Goal: Task Accomplishment & Management: Use online tool/utility

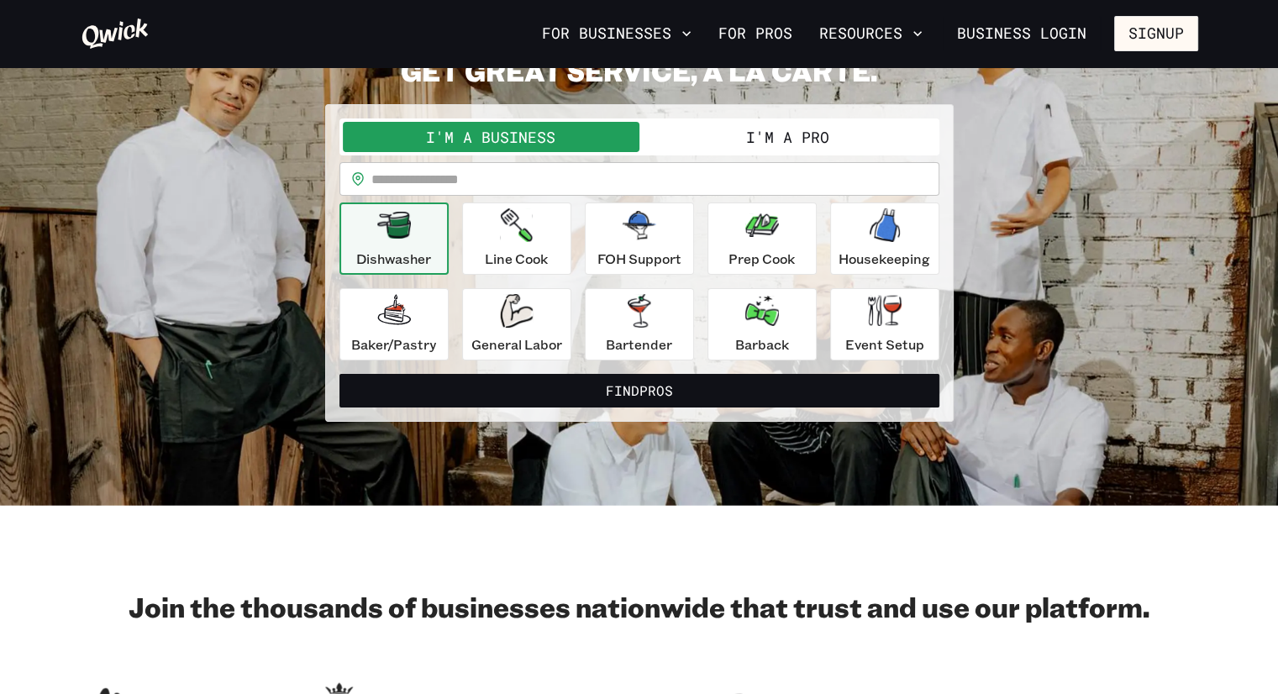
scroll to position [87, 0]
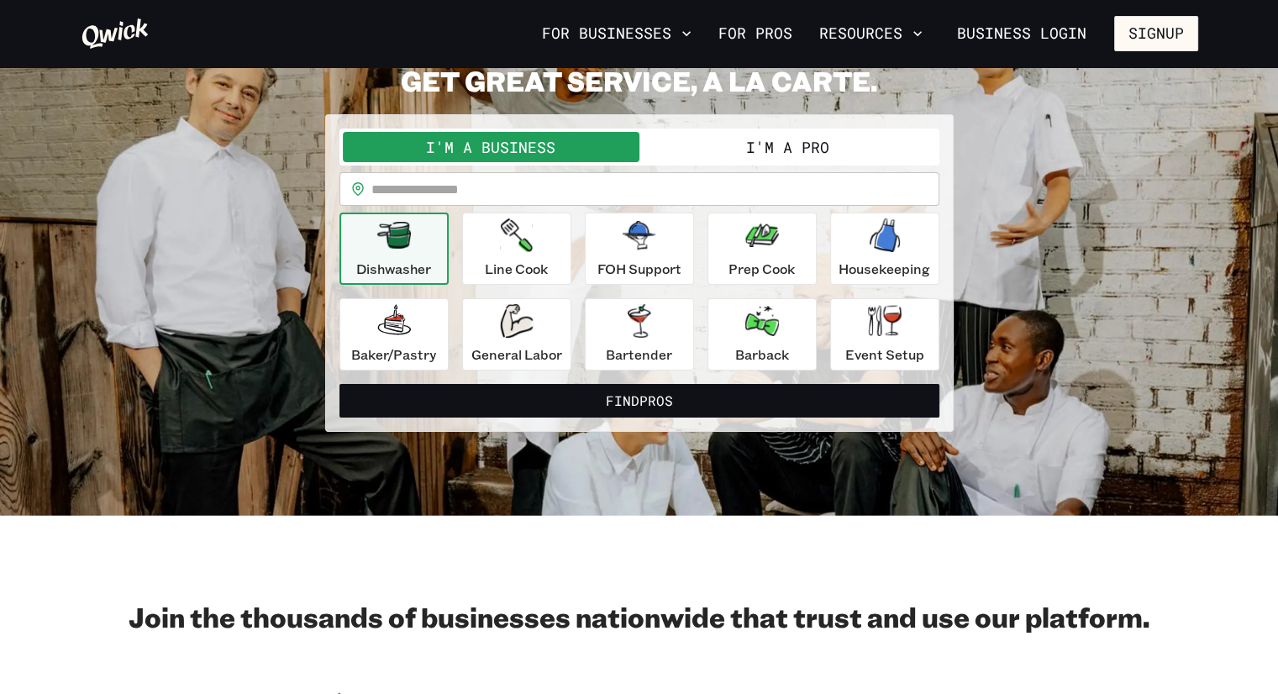
click at [777, 152] on button "I'm a Pro" at bounding box center [787, 147] width 297 height 30
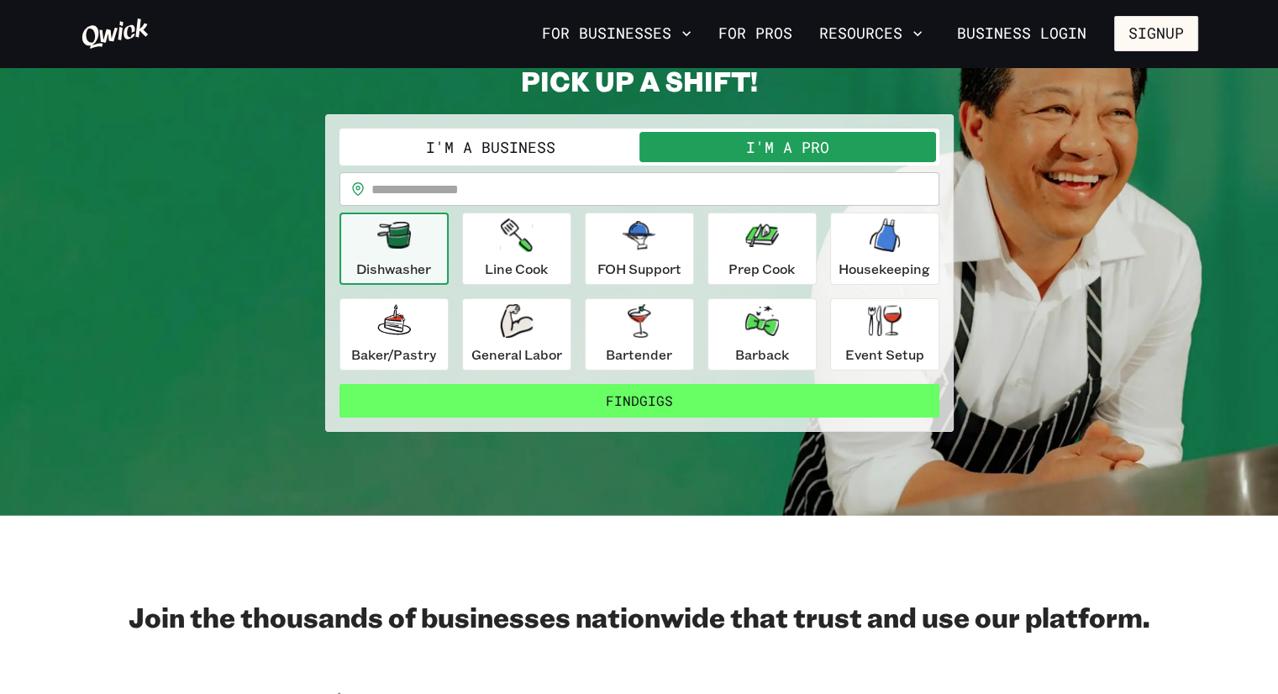
click at [632, 397] on button "Find Gigs" at bounding box center [639, 401] width 600 height 34
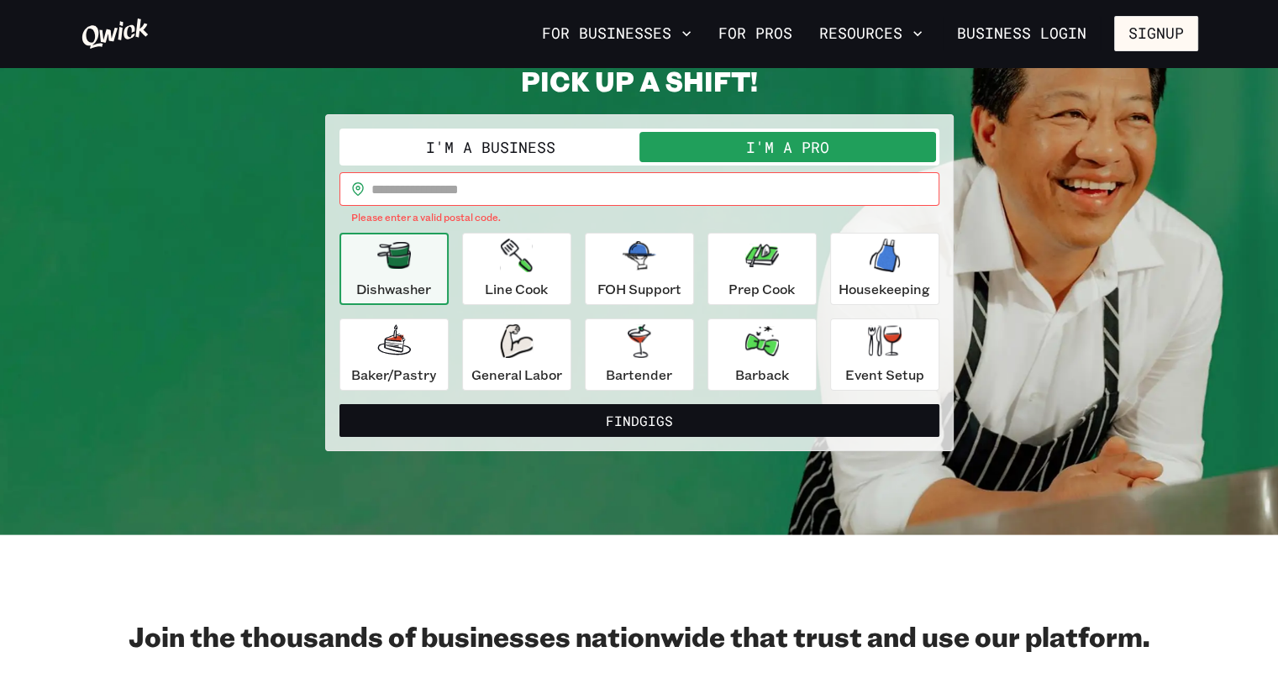
click at [605, 202] on input "text" at bounding box center [655, 189] width 568 height 34
type input "*****"
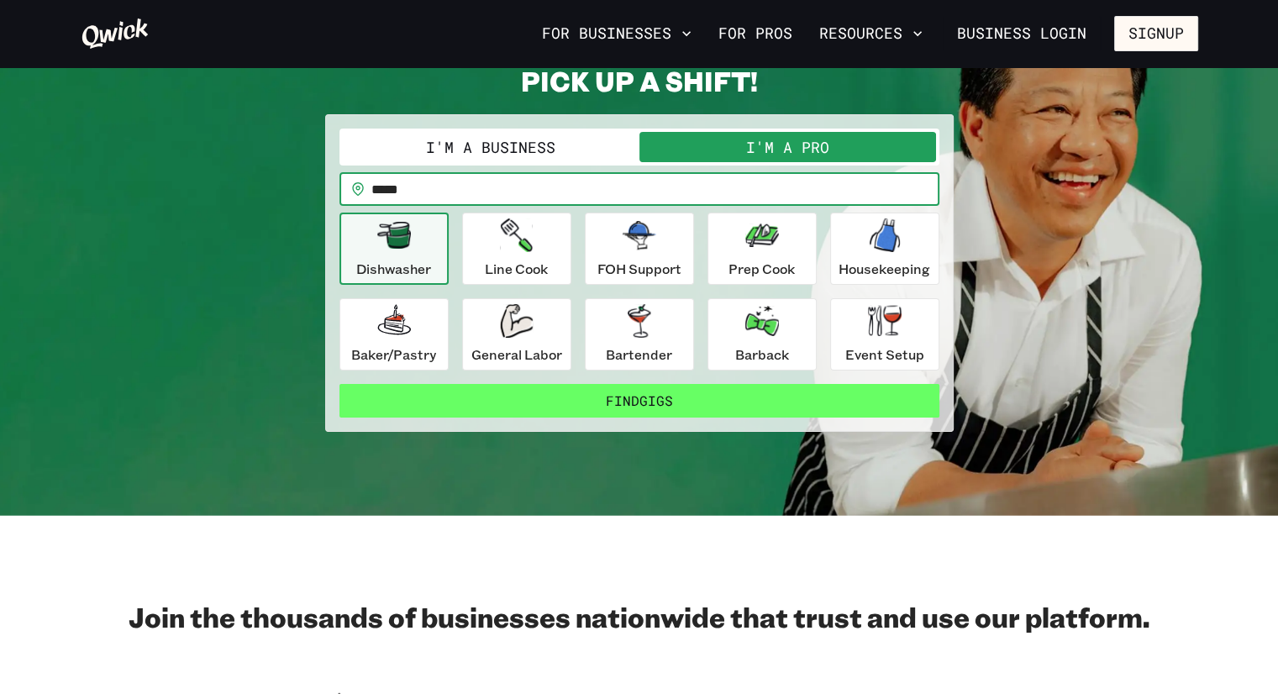
click at [572, 397] on button "Find Gigs" at bounding box center [639, 401] width 600 height 34
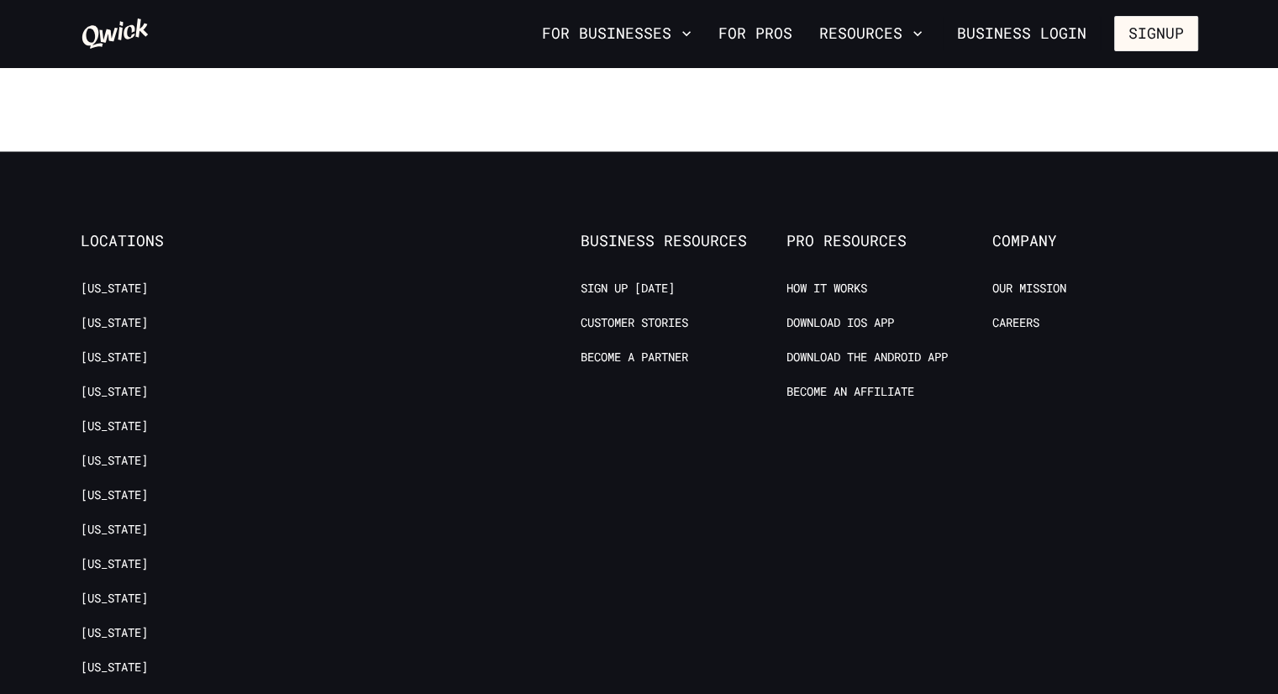
scroll to position [1731, 0]
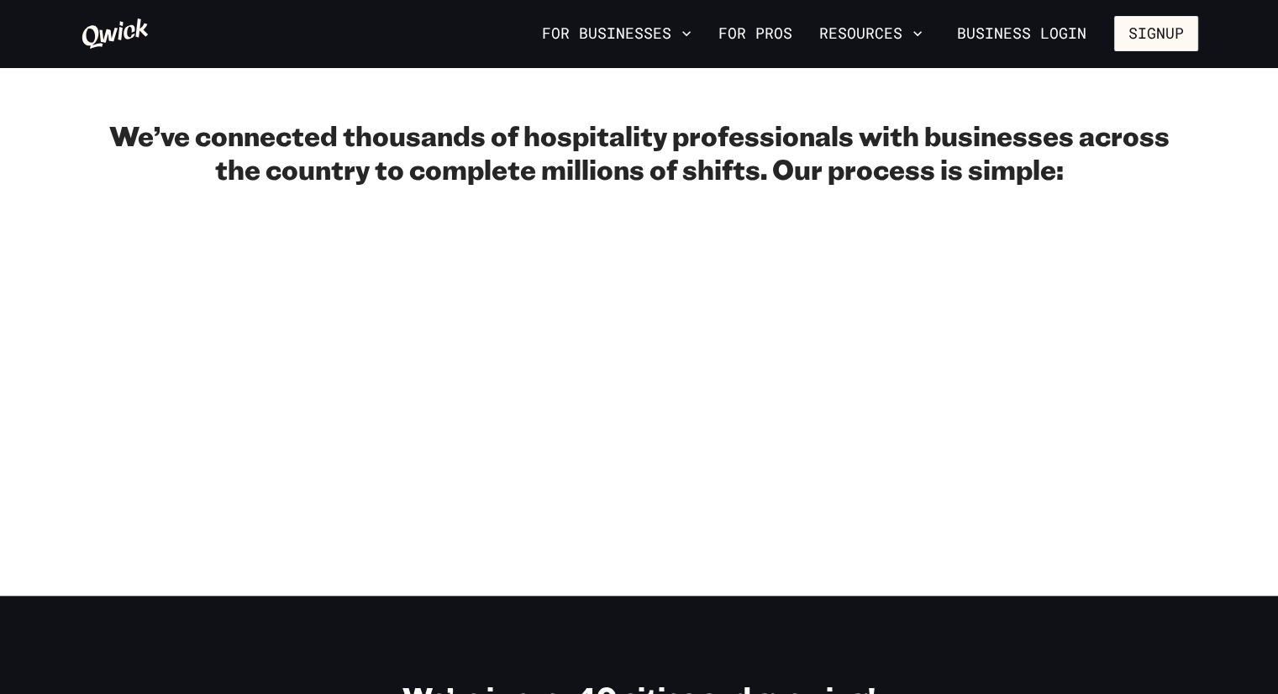
scroll to position [87, 0]
